Goal: Transaction & Acquisition: Book appointment/travel/reservation

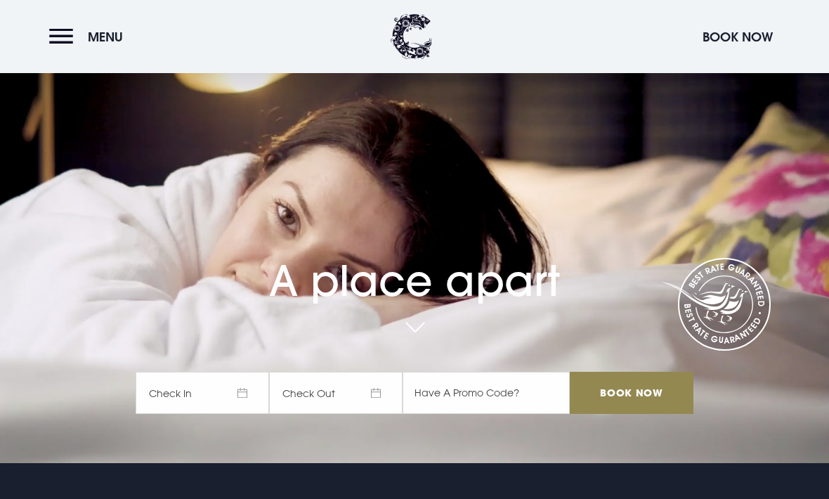
scroll to position [36, 0]
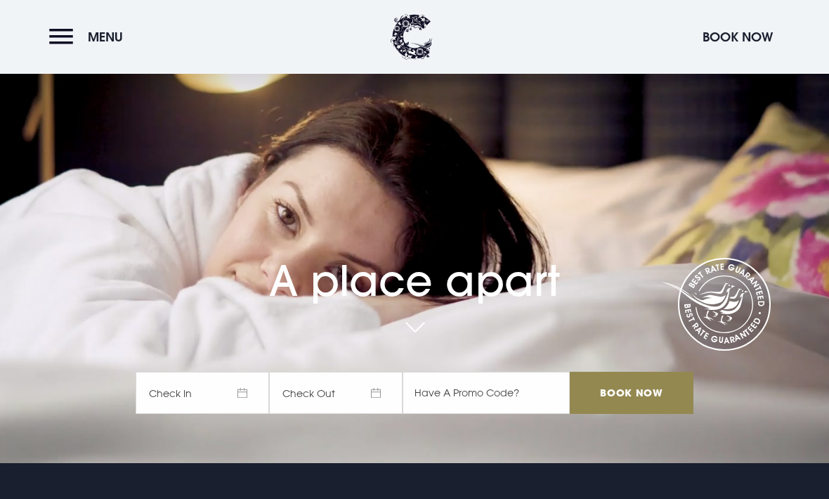
click at [235, 414] on span "Check In" at bounding box center [202, 392] width 133 height 42
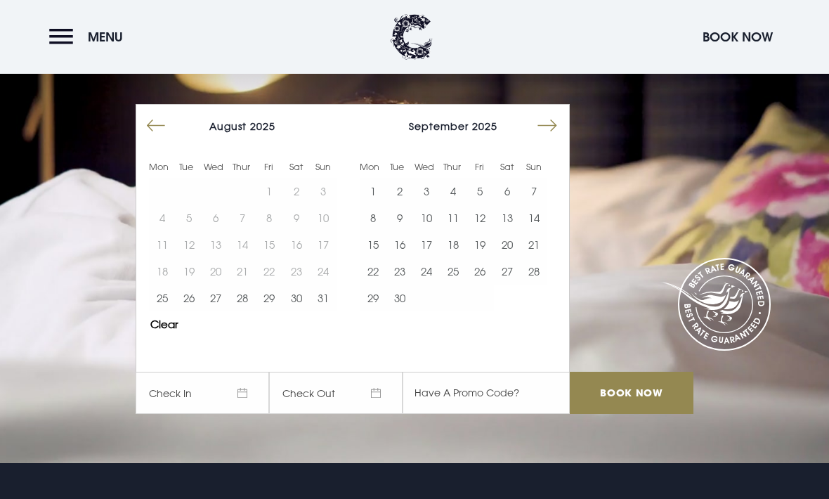
click at [216, 311] on button "27" at bounding box center [215, 297] width 27 height 27
click at [270, 311] on button "29" at bounding box center [269, 297] width 27 height 27
click at [633, 414] on input "Book Now" at bounding box center [631, 392] width 124 height 42
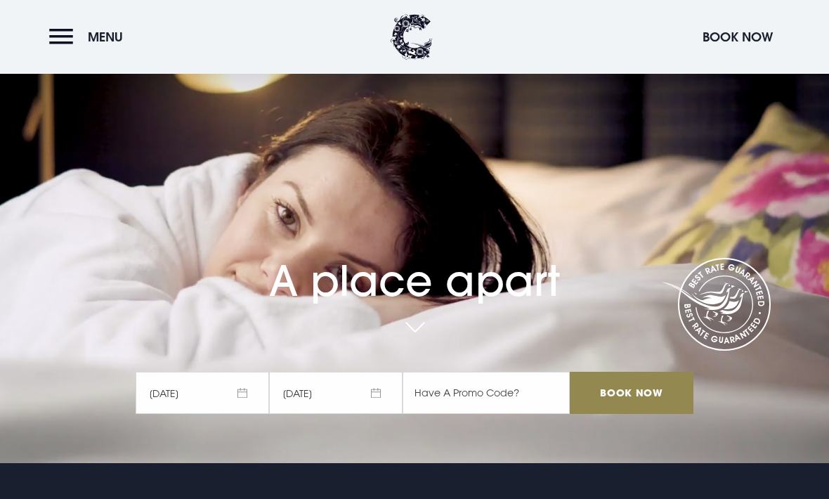
scroll to position [82, 0]
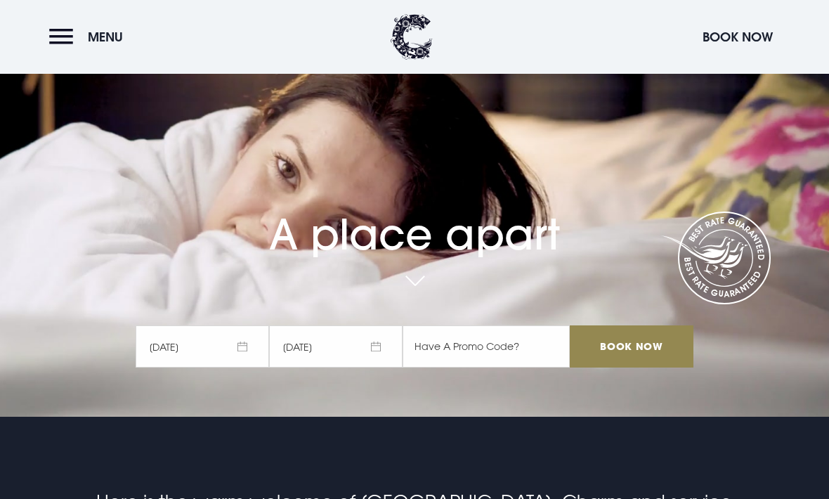
click at [229, 367] on span "27/08/2025" at bounding box center [202, 346] width 133 height 42
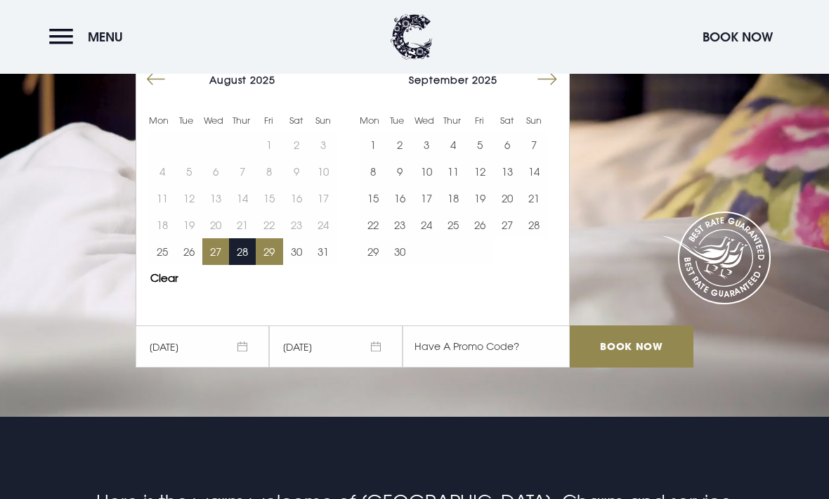
scroll to position [81, 0]
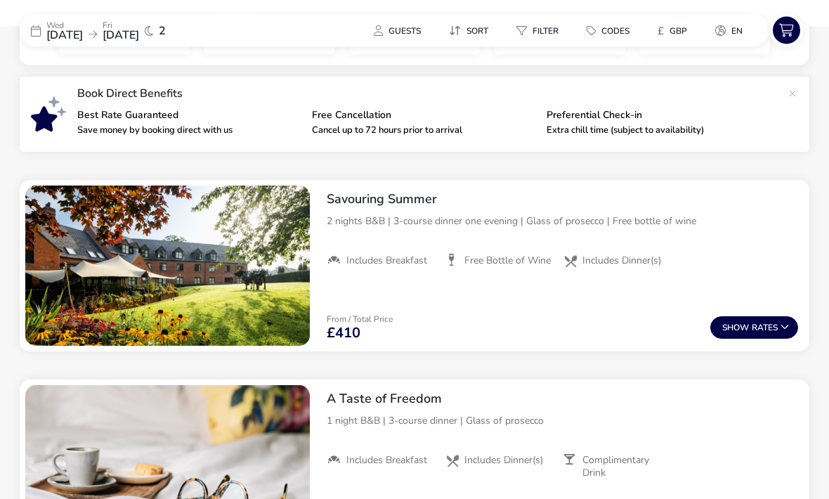
scroll to position [453, 0]
click at [739, 331] on span "Show" at bounding box center [736, 327] width 29 height 9
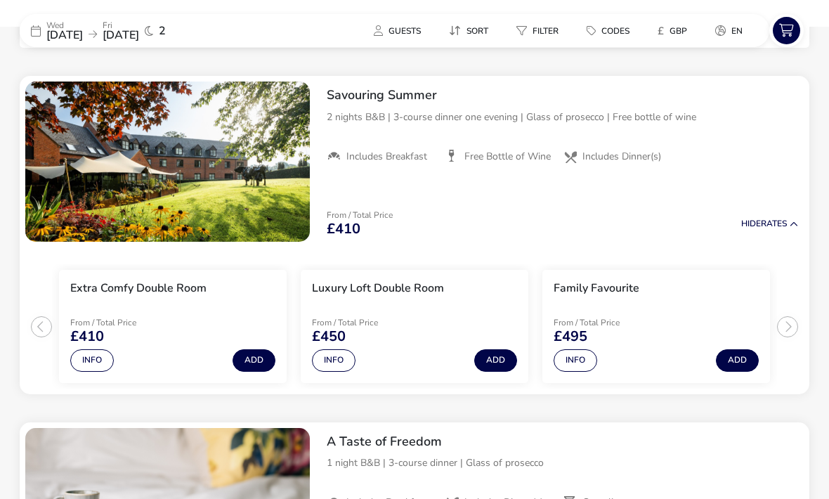
scroll to position [561, 0]
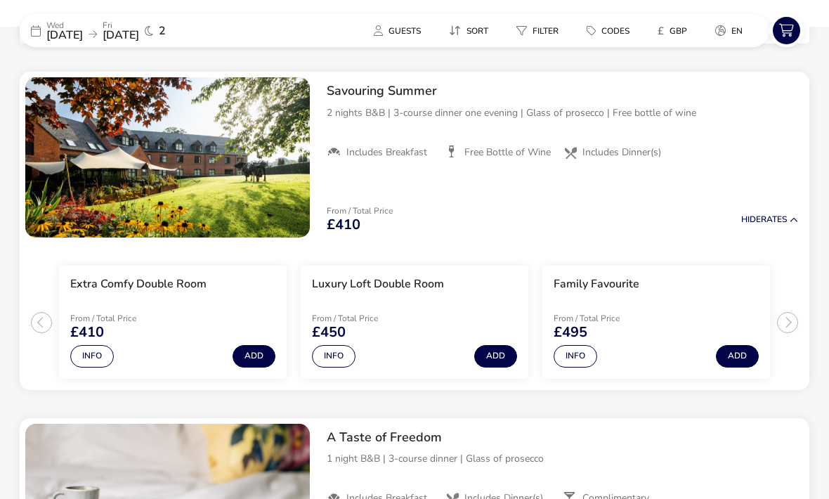
click at [581, 352] on button "Info" at bounding box center [575, 356] width 44 height 22
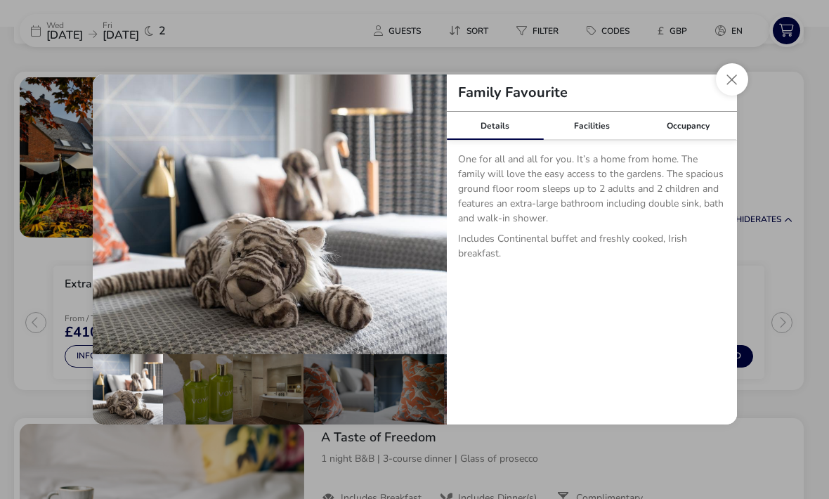
click at [723, 95] on button "Close dialog" at bounding box center [732, 79] width 32 height 32
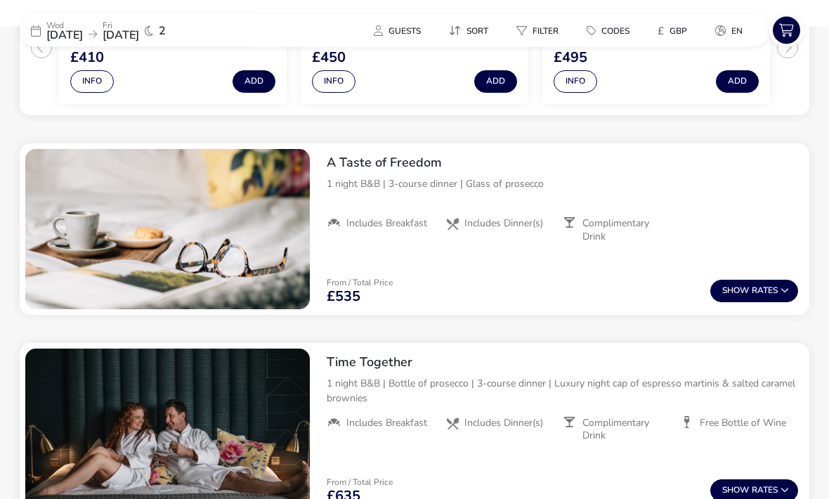
scroll to position [843, 0]
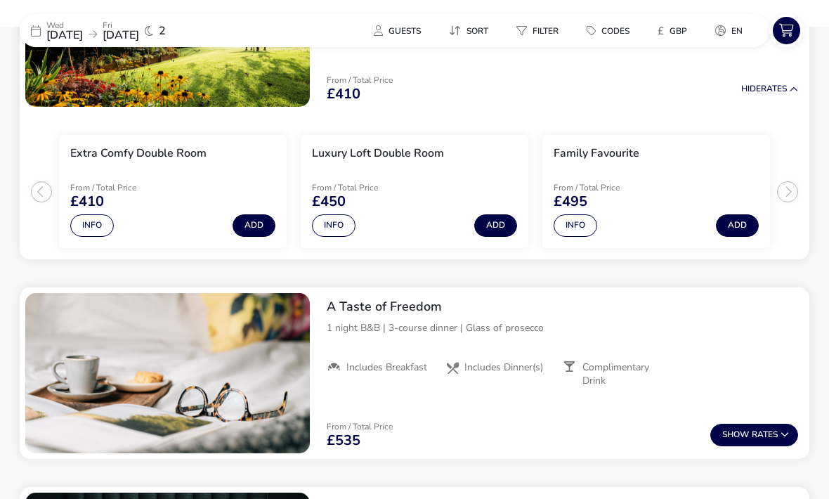
click at [739, 430] on span "Show" at bounding box center [736, 434] width 29 height 9
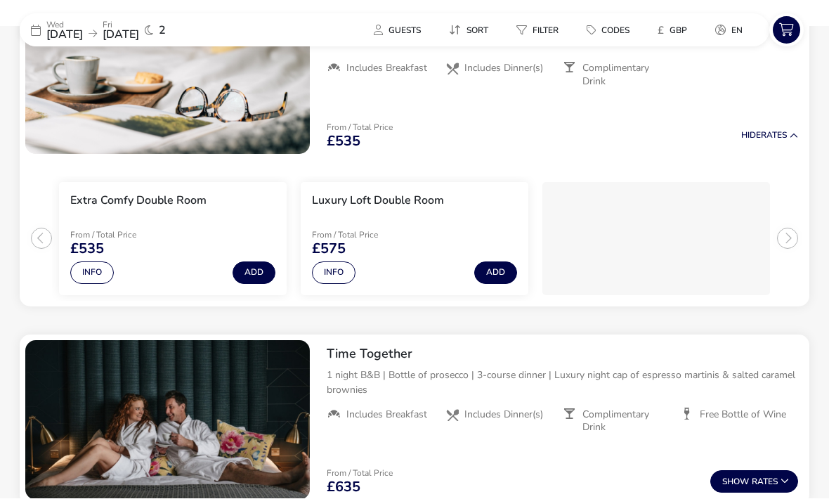
scroll to position [990, 0]
